Goal: Find specific page/section: Find specific page/section

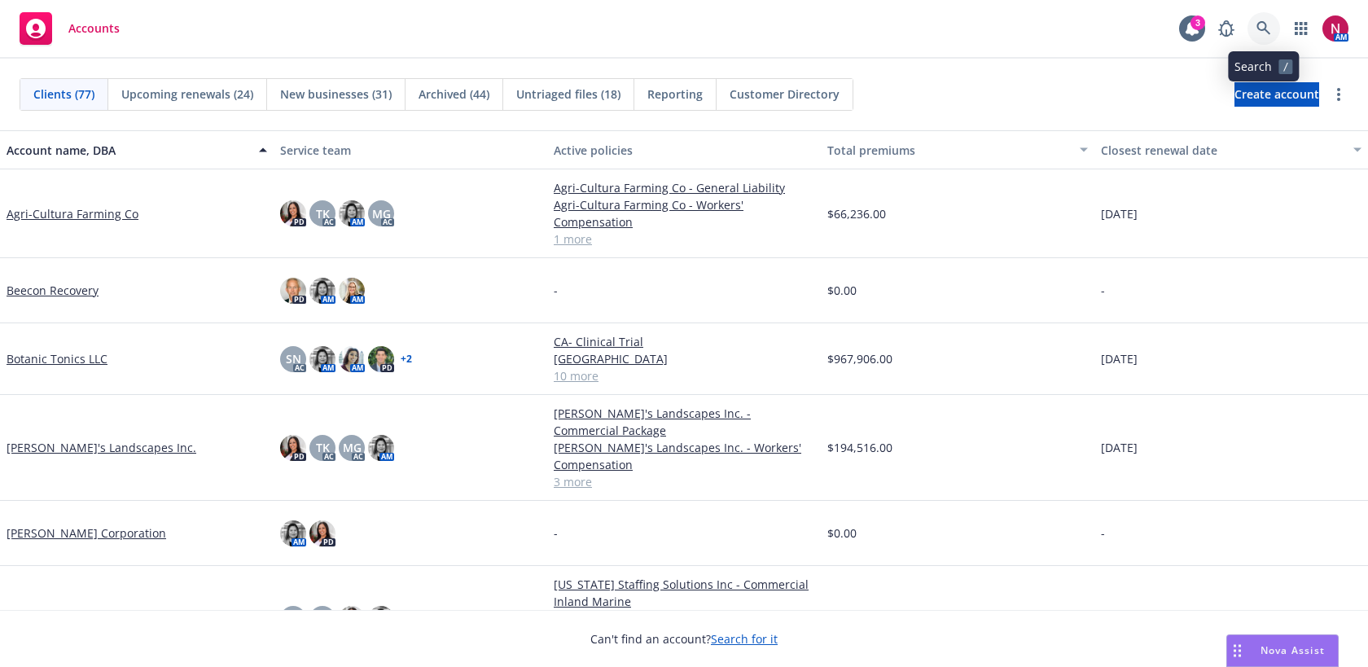
click at [1260, 25] on icon at bounding box center [1263, 28] width 15 height 15
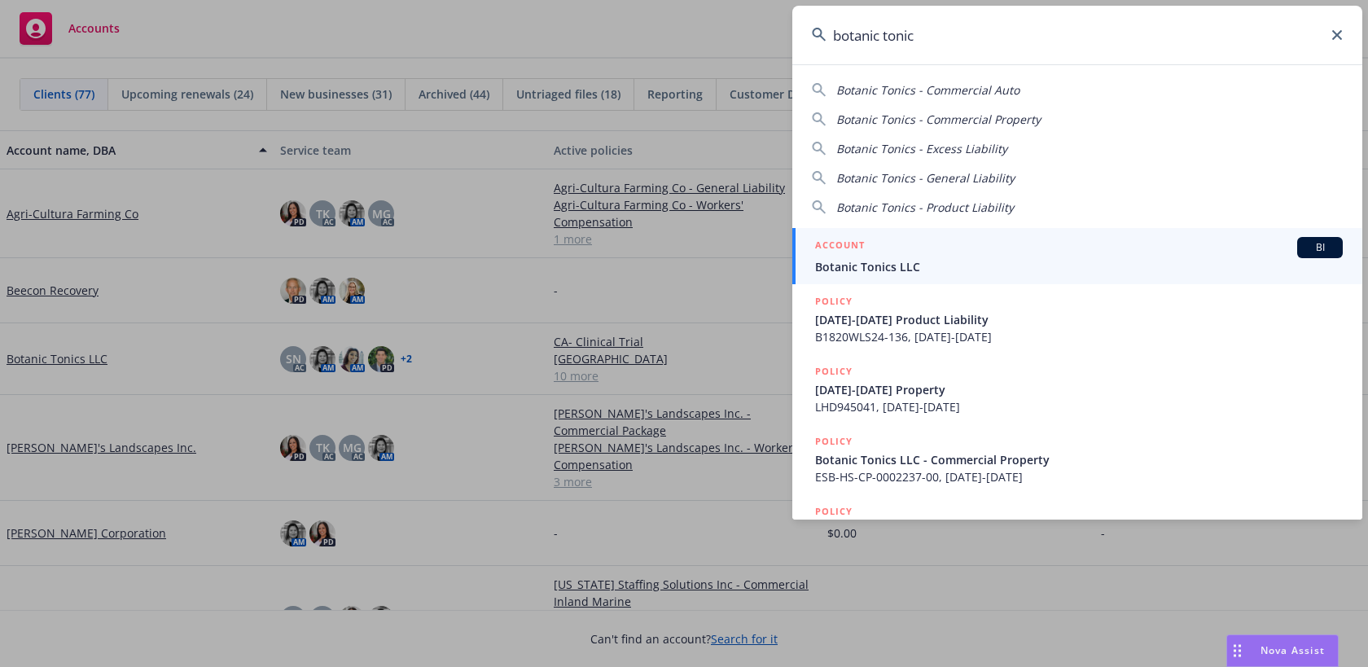
type input "botanic tonic"
click at [1136, 248] on div "ACCOUNT BI" at bounding box center [1079, 247] width 528 height 21
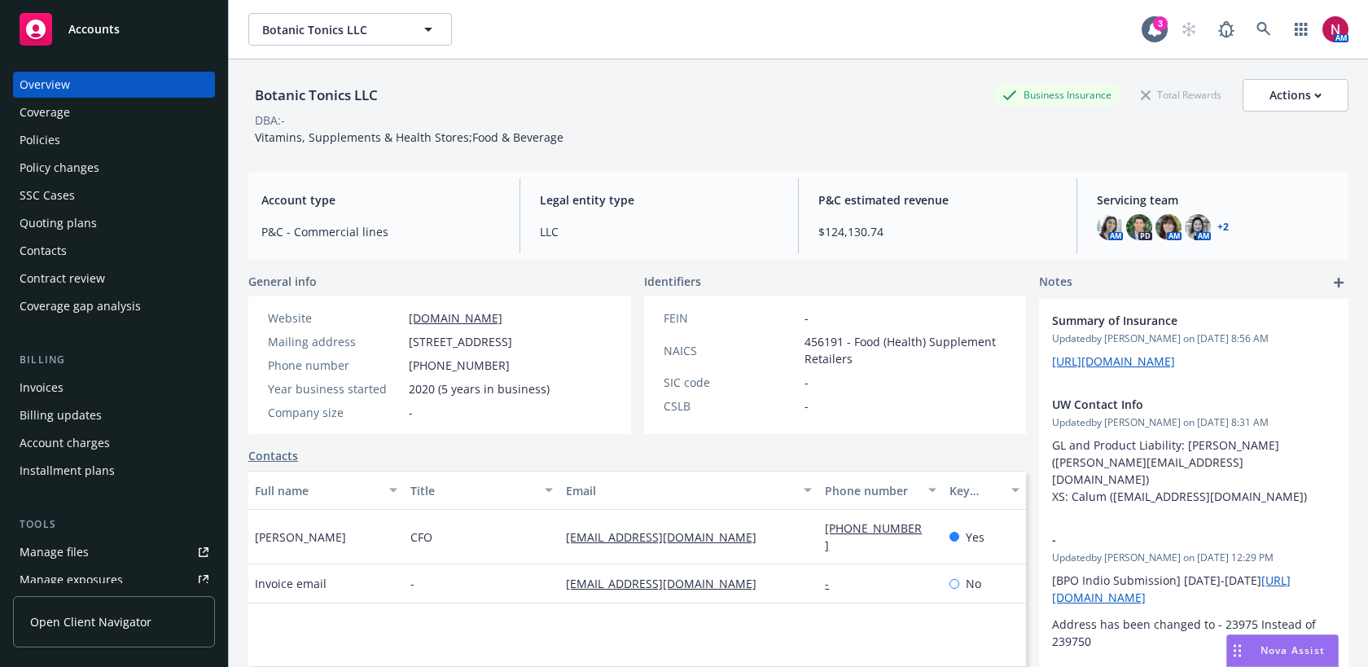
click at [72, 146] on div "Policies" at bounding box center [114, 140] width 189 height 26
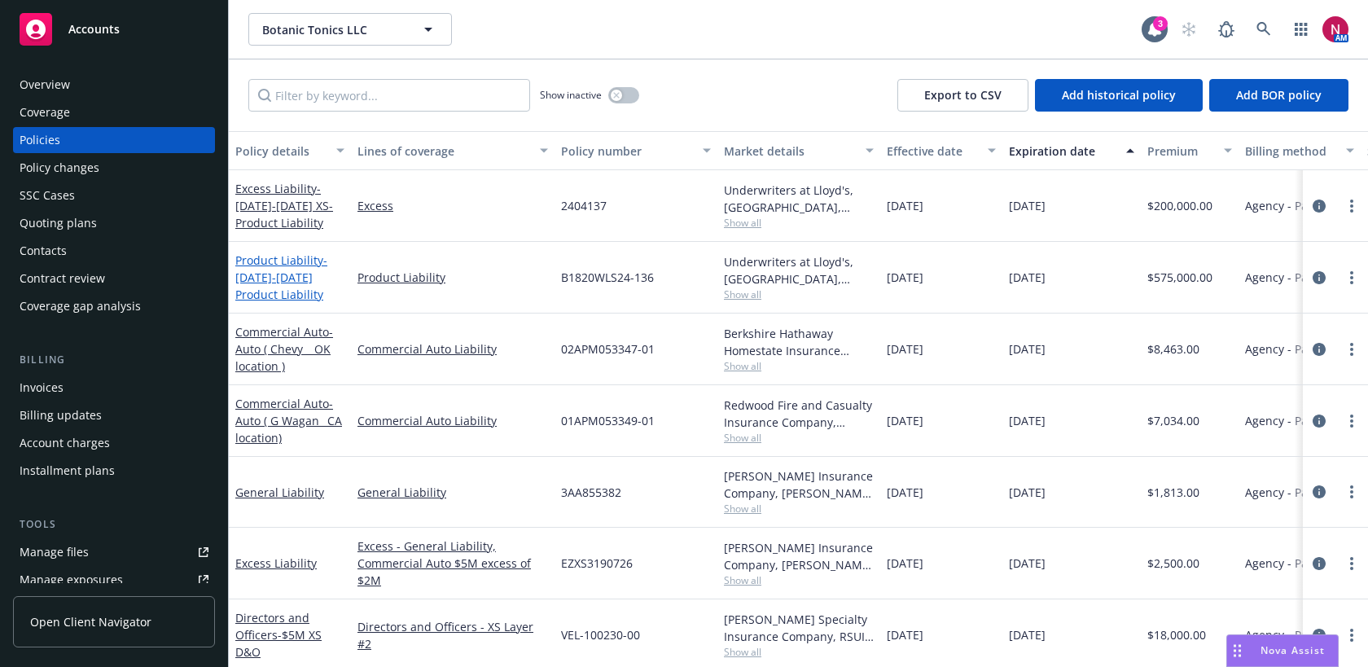
click at [260, 269] on span "- [DATE]-[DATE] Product Liability" at bounding box center [281, 277] width 92 height 50
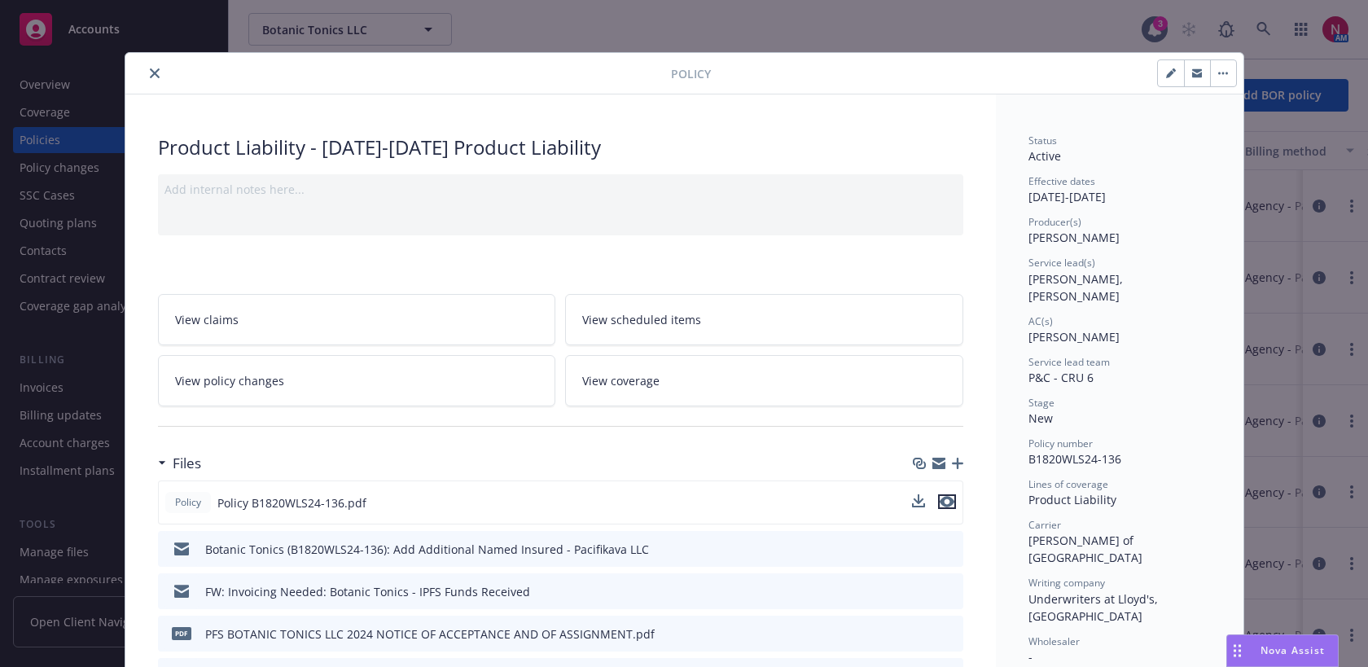
click at [954, 498] on button "preview file" at bounding box center [947, 501] width 18 height 15
drag, startPoint x: 1028, startPoint y: 441, endPoint x: 1127, endPoint y: 441, distance: 98.5
click at [1127, 441] on div "Policy number B1820WLS24-136" at bounding box center [1119, 451] width 182 height 31
copy span "B1820WLS24-136"
